Goal: Entertainment & Leisure: Consume media (video, audio)

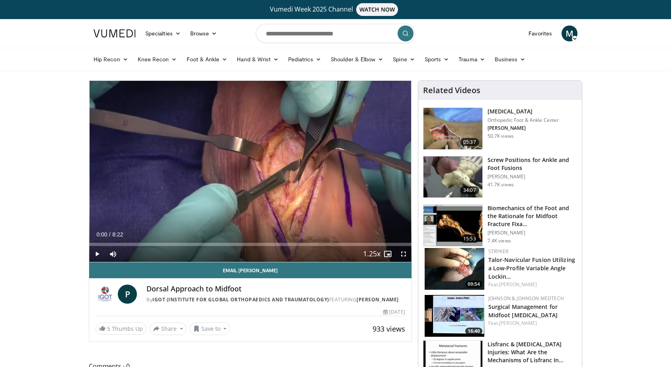
click at [408, 254] on span "Video Player" at bounding box center [404, 254] width 16 height 16
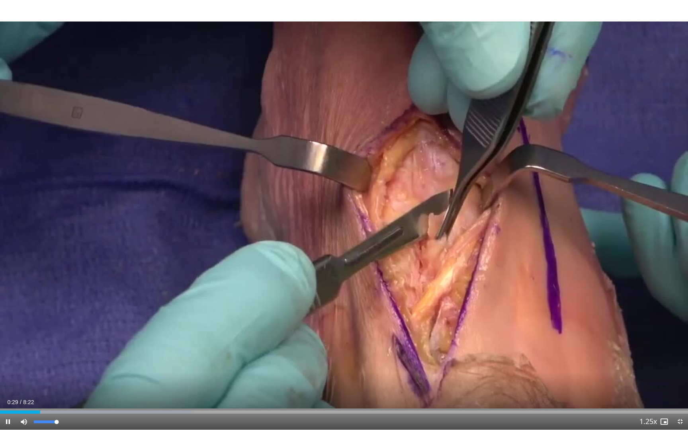
click at [25, 367] on span "Video Player" at bounding box center [24, 422] width 16 height 16
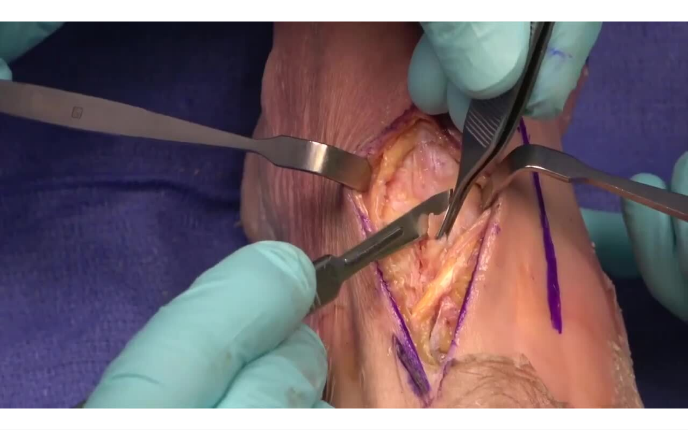
click at [25, 367] on video-js "**********" at bounding box center [344, 215] width 688 height 430
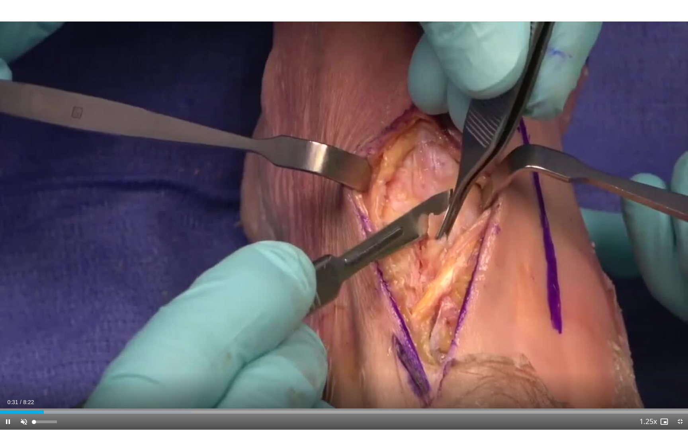
click at [23, 367] on span "Video Player" at bounding box center [24, 422] width 16 height 16
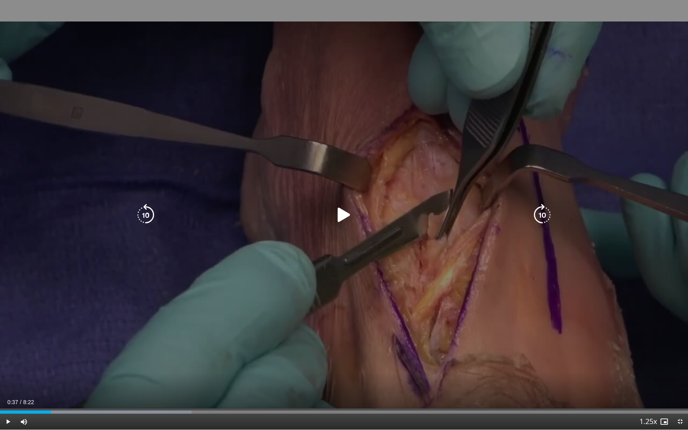
drag, startPoint x: 474, startPoint y: 1, endPoint x: 416, endPoint y: 133, distance: 144.5
click at [416, 133] on div "10 seconds Tap to unmute" at bounding box center [344, 214] width 688 height 429
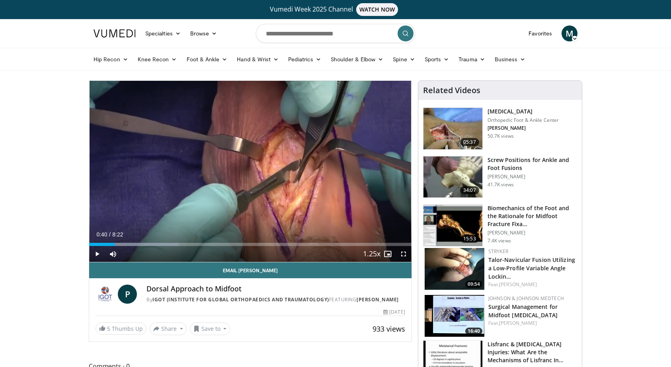
click at [403, 254] on span "Video Player" at bounding box center [404, 254] width 16 height 16
